Goal: Information Seeking & Learning: Check status

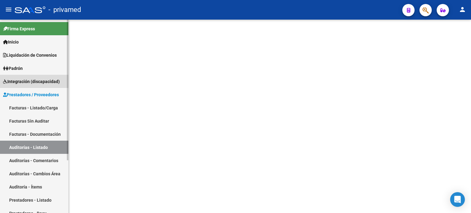
click at [25, 81] on span "Integración (discapacidad)" at bounding box center [31, 81] width 57 height 7
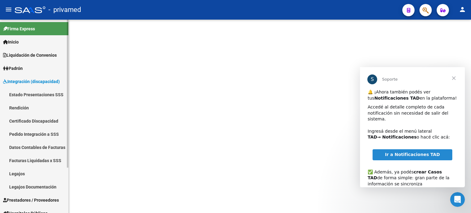
click at [24, 94] on link "Estado Presentaciones SSS" at bounding box center [34, 94] width 68 height 13
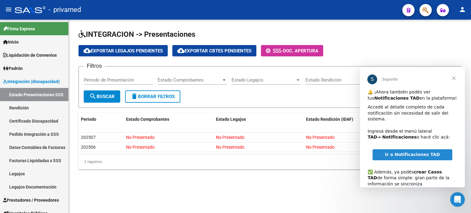
click at [454, 77] on span "Cerrar" at bounding box center [454, 78] width 22 height 22
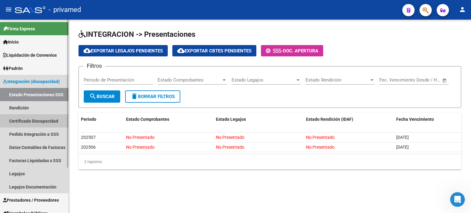
click at [20, 121] on link "Certificado Discapacidad" at bounding box center [34, 120] width 68 height 13
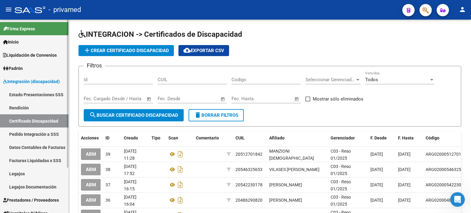
scroll to position [31, 0]
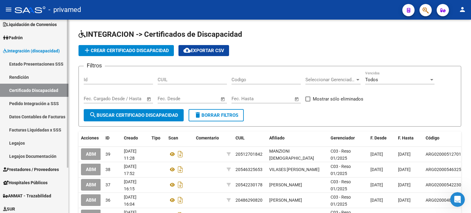
click at [29, 169] on span "Prestadores / Proveedores" at bounding box center [31, 169] width 56 height 7
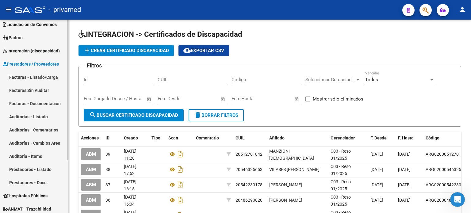
click at [38, 103] on link "Facturas - Documentación" at bounding box center [34, 103] width 68 height 13
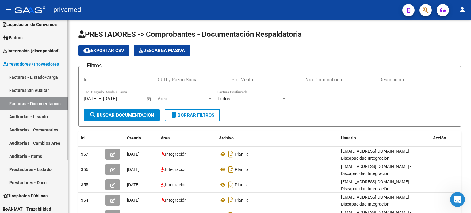
click at [29, 64] on span "Prestadores / Proveedores" at bounding box center [31, 64] width 56 height 7
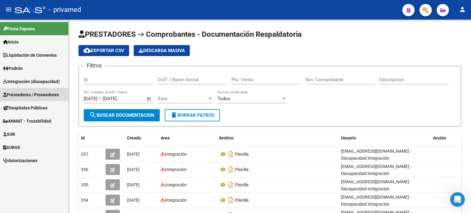
click at [16, 96] on span "Prestadores / Proveedores" at bounding box center [31, 94] width 56 height 7
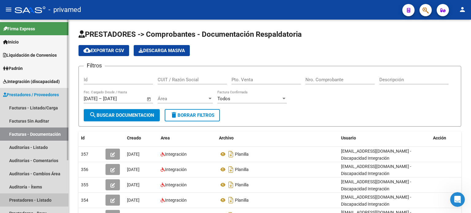
click at [29, 197] on link "Prestadores - Listado" at bounding box center [34, 200] width 68 height 13
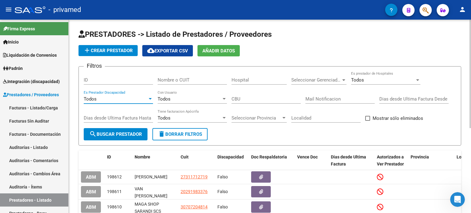
click at [150, 100] on div at bounding box center [151, 99] width 6 height 5
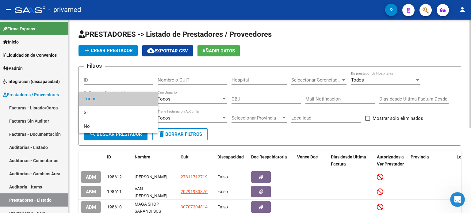
click at [150, 100] on span "Todos" at bounding box center [118, 99] width 69 height 14
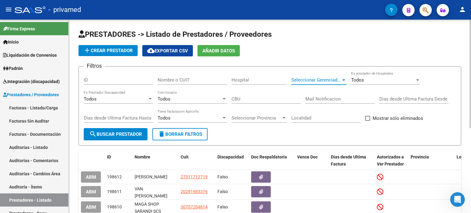
click at [344, 80] on div at bounding box center [343, 80] width 3 height 2
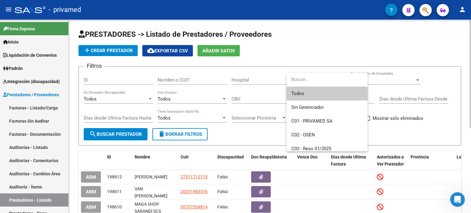
click at [344, 80] on input "dropdown search" at bounding box center [325, 80] width 79 height 14
click at [272, 78] on div at bounding box center [235, 106] width 471 height 213
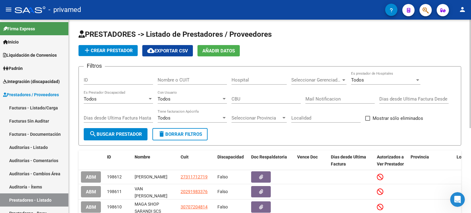
click at [100, 136] on span "search Buscar Prestador" at bounding box center [115, 135] width 53 height 6
click at [247, 80] on input "Hospital" at bounding box center [259, 80] width 55 height 6
click at [200, 80] on input "Nombre o CUIT" at bounding box center [192, 80] width 69 height 6
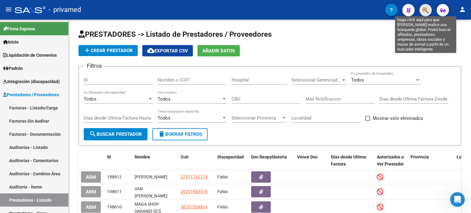
click at [425, 12] on icon "button" at bounding box center [426, 10] width 6 height 7
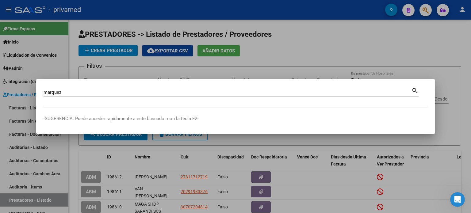
click at [415, 89] on mat-icon "search" at bounding box center [415, 89] width 7 height 7
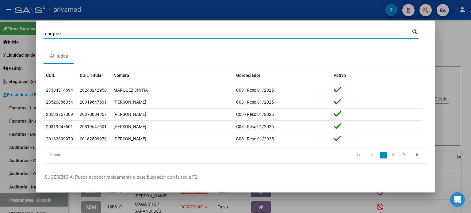
drag, startPoint x: 70, startPoint y: 34, endPoint x: 16, endPoint y: 34, distance: 54.3
click at [16, 34] on div "marquez Buscar (apellido, dni, cuil, nro traspaso, cuit, obra social) search Af…" at bounding box center [235, 106] width 471 height 213
click at [415, 32] on mat-icon "search" at bounding box center [415, 31] width 7 height 7
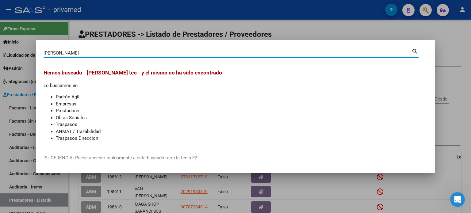
click at [80, 51] on input "herrera teo" at bounding box center [228, 53] width 368 height 6
type input "herrera"
click at [413, 50] on mat-icon "search" at bounding box center [415, 50] width 7 height 7
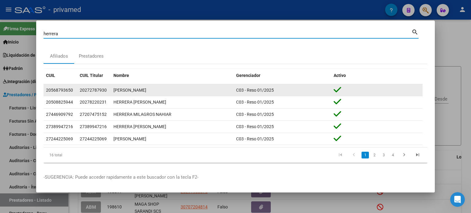
click at [142, 91] on div "HERRERA TEO BENJAMIN" at bounding box center [172, 90] width 118 height 7
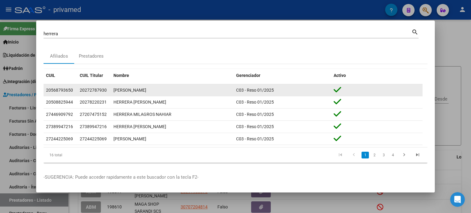
click at [257, 92] on span "C03 - Reso 01/2025" at bounding box center [255, 90] width 38 height 5
drag, startPoint x: 63, startPoint y: 90, endPoint x: 79, endPoint y: 89, distance: 16.0
click at [63, 89] on div "20568793650" at bounding box center [59, 90] width 27 height 7
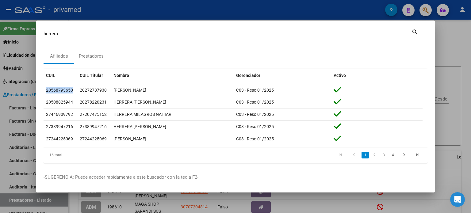
drag, startPoint x: 72, startPoint y: 90, endPoint x: 40, endPoint y: 90, distance: 32.2
click at [40, 90] on mat-dialog-content "herrera Buscar (apellido, dni, cuil, nro traspaso, cuit, obra social) search Af…" at bounding box center [235, 97] width 399 height 139
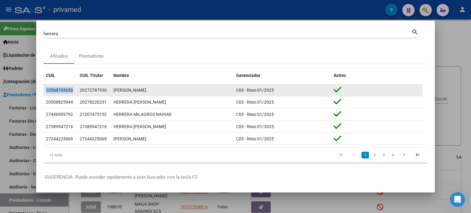
copy datatable-body-row "20568793650"
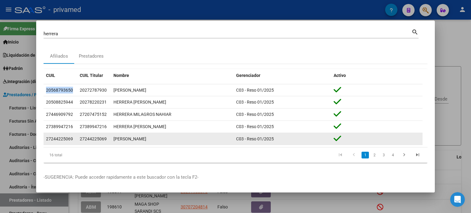
scroll to position [1, 0]
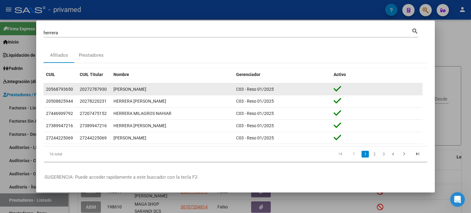
click at [357, 90] on div at bounding box center [377, 90] width 86 height 10
click at [358, 89] on div at bounding box center [377, 90] width 86 height 10
click at [57, 91] on div "20568793650" at bounding box center [59, 89] width 27 height 7
click at [57, 90] on div "20568793650" at bounding box center [59, 89] width 27 height 7
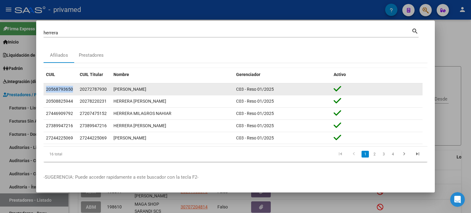
click at [57, 90] on div "20568793650" at bounding box center [59, 89] width 27 height 7
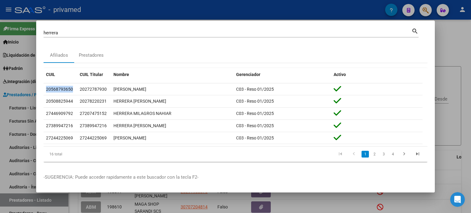
click at [415, 29] on mat-icon "search" at bounding box center [415, 30] width 7 height 7
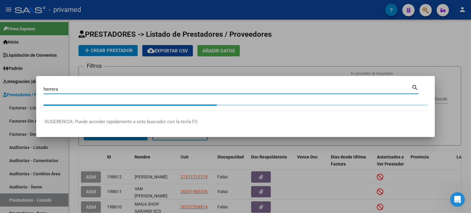
scroll to position [0, 0]
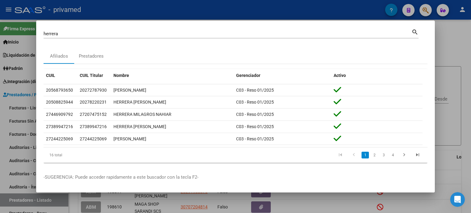
click at [386, 179] on p "-SUGERENCIA: Puede acceder rapidamente a este buscador con la tecla F2-" at bounding box center [236, 177] width 384 height 7
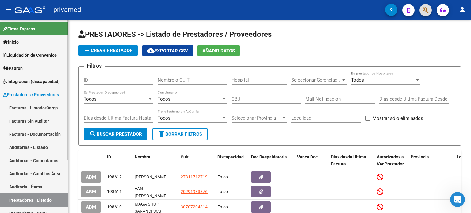
click at [22, 67] on span "Padrón" at bounding box center [13, 68] width 20 height 7
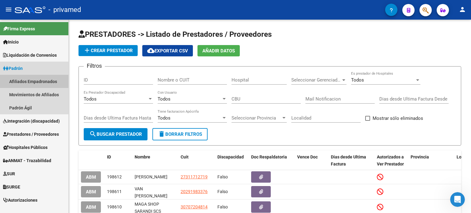
click at [24, 83] on link "Afiliados Empadronados" at bounding box center [34, 81] width 68 height 13
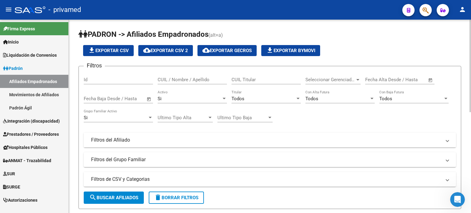
click at [98, 140] on mat-panel-title "Filtros del Afiliado" at bounding box center [266, 140] width 350 height 7
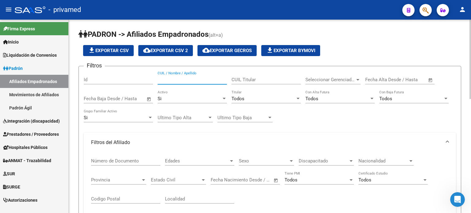
click at [163, 79] on input "CUIL / Nombre / Apellido" at bounding box center [192, 80] width 69 height 6
paste input "20568793650"
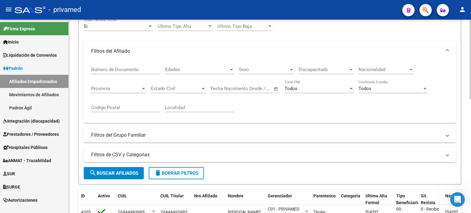
scroll to position [92, 0]
type input "20568793650"
click at [120, 175] on button "search Buscar Afiliados" at bounding box center [114, 173] width 60 height 12
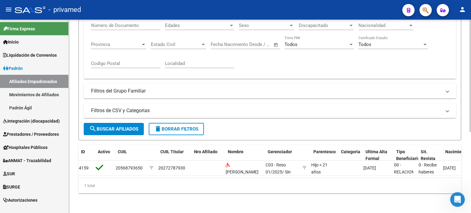
scroll to position [0, 0]
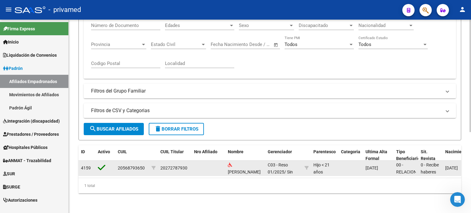
click at [123, 165] on div "20568793650" at bounding box center [131, 168] width 27 height 7
click at [240, 170] on span "HERRERA TEO BENJAMIN" at bounding box center [244, 172] width 33 height 5
click at [281, 164] on div "C03 - Reso 01/2025 / Sin Plan" at bounding box center [284, 168] width 32 height 13
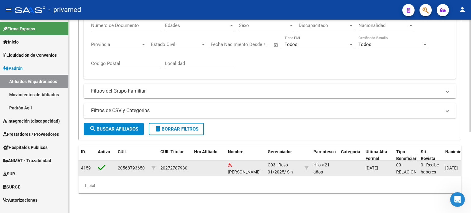
click at [382, 166] on div "01/04/2025" at bounding box center [379, 168] width 26 height 7
click at [412, 166] on span "00 - RELACION DE DEPENDENCIA" at bounding box center [410, 176] width 29 height 26
click at [427, 163] on div "0 - Recibe haberes regularmente" at bounding box center [431, 168] width 20 height 13
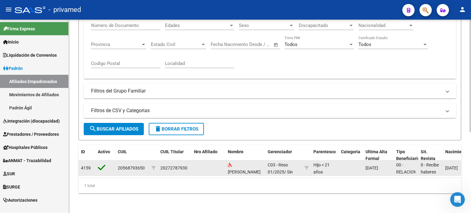
click at [427, 163] on div "0 - Recibe haberes regularmente" at bounding box center [431, 168] width 20 height 13
click at [455, 166] on span "24/03/2018" at bounding box center [451, 168] width 13 height 5
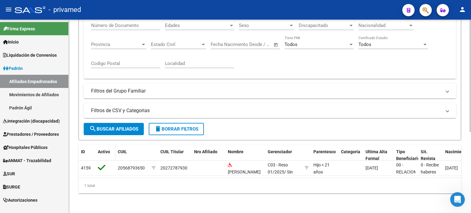
click at [104, 149] on span "Activo" at bounding box center [104, 151] width 12 height 5
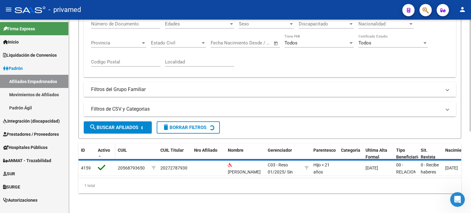
click at [104, 148] on span "Activo" at bounding box center [104, 150] width 12 height 5
